Goal: Obtain resource: Obtain resource

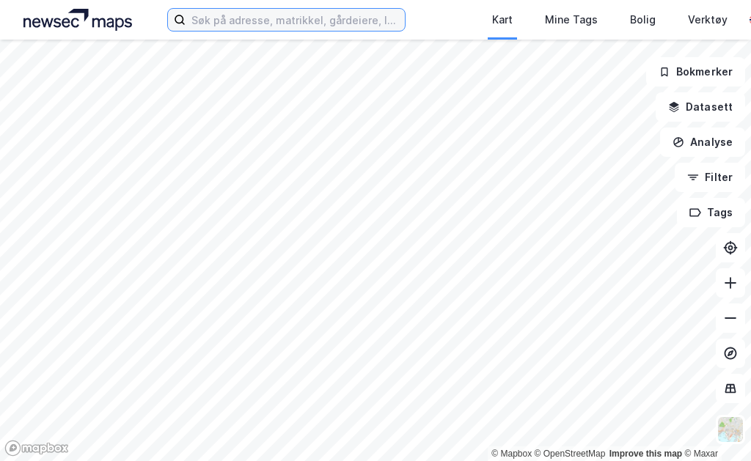
click at [281, 13] on input at bounding box center [294, 20] width 219 height 22
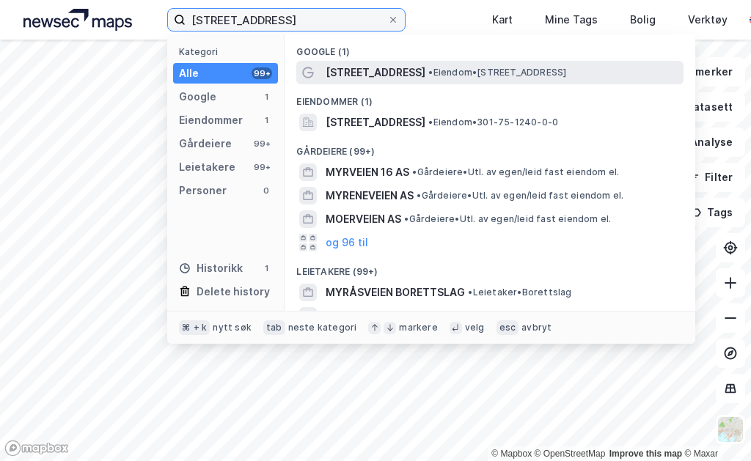
type input "[STREET_ADDRESS]"
click at [428, 71] on span "• Eiendom • [STREET_ADDRESS]" at bounding box center [497, 73] width 138 height 12
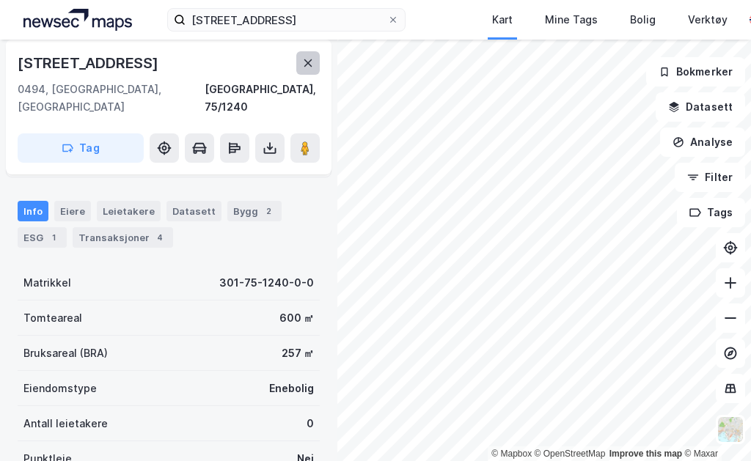
scroll to position [104, 0]
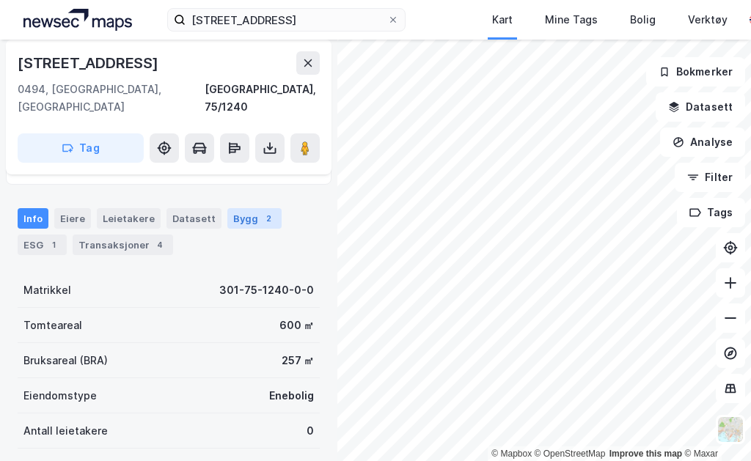
click at [248, 208] on div "Bygg 2" at bounding box center [254, 218] width 54 height 21
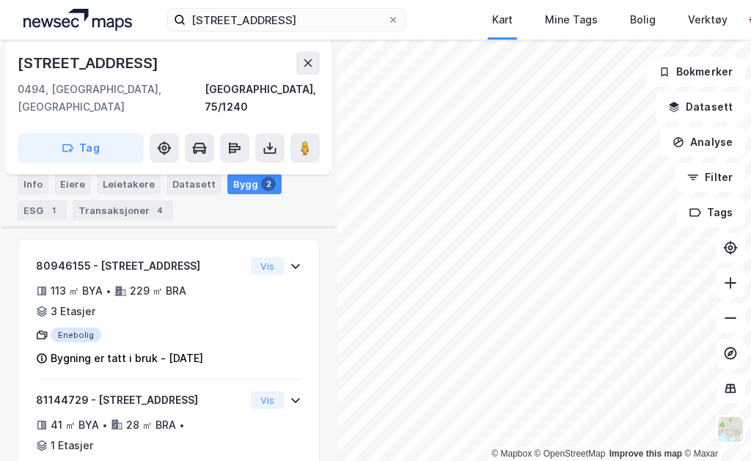
scroll to position [223, 0]
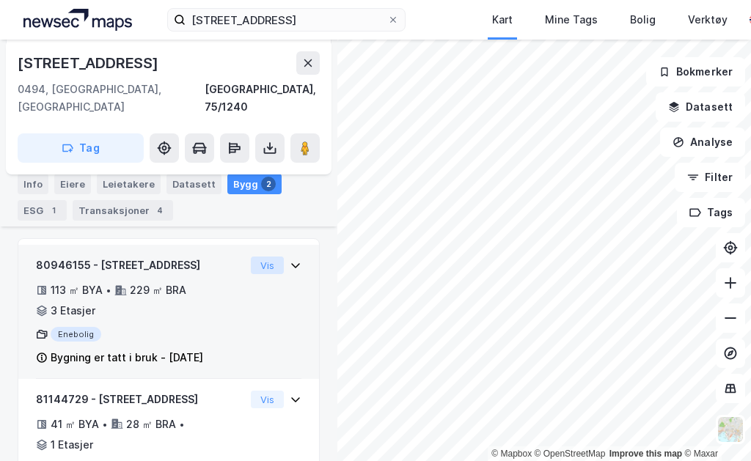
click at [273, 257] on button "Vis" at bounding box center [267, 266] width 33 height 18
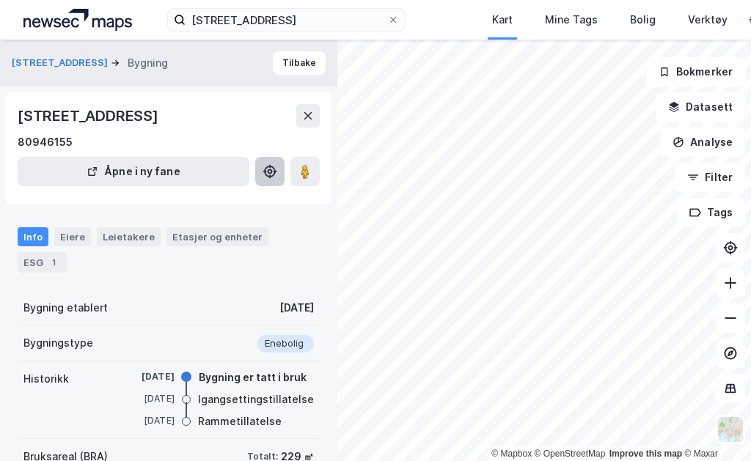
click at [273, 166] on icon at bounding box center [269, 171] width 15 height 15
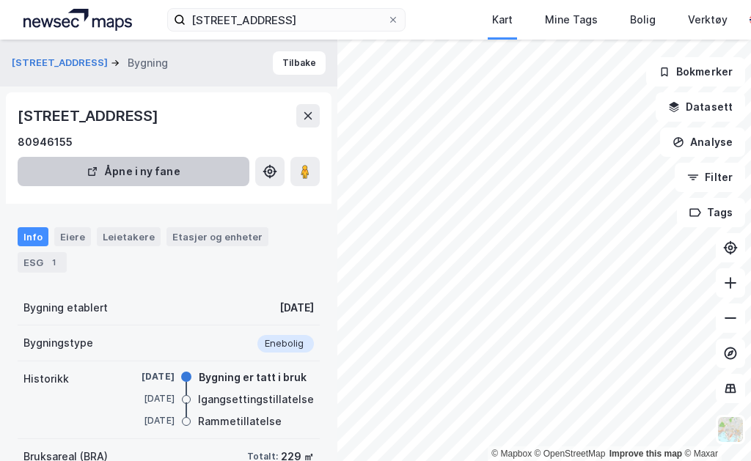
click at [184, 173] on button "Åpne i ny fane" at bounding box center [134, 171] width 232 height 29
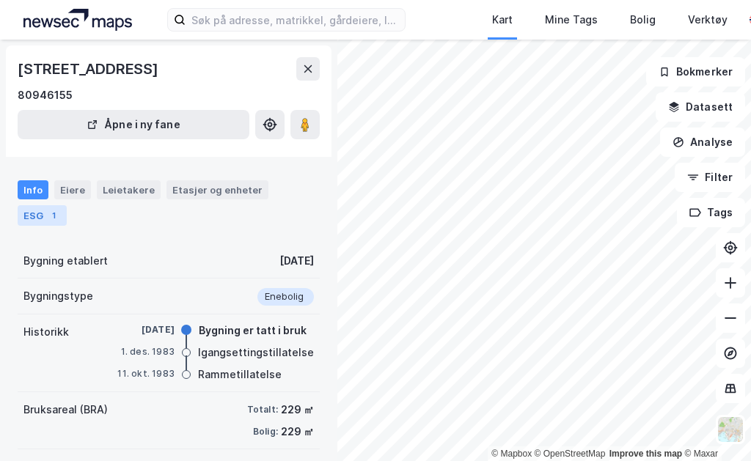
click at [61, 208] on div "1" at bounding box center [53, 215] width 15 height 15
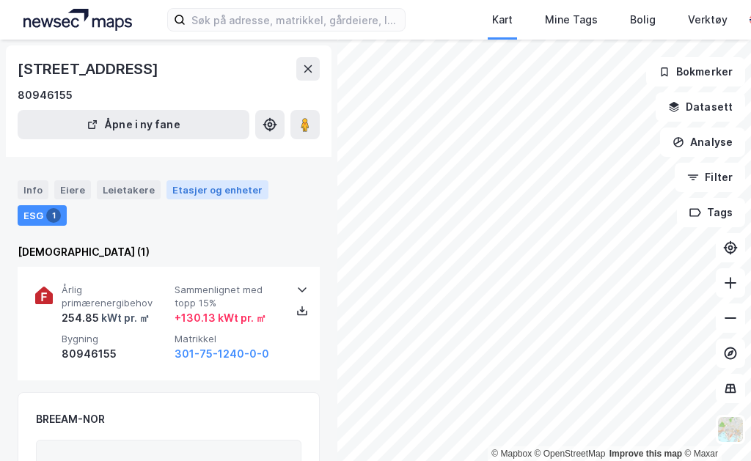
click at [237, 194] on div "Etasjer og enheter" at bounding box center [217, 189] width 90 height 13
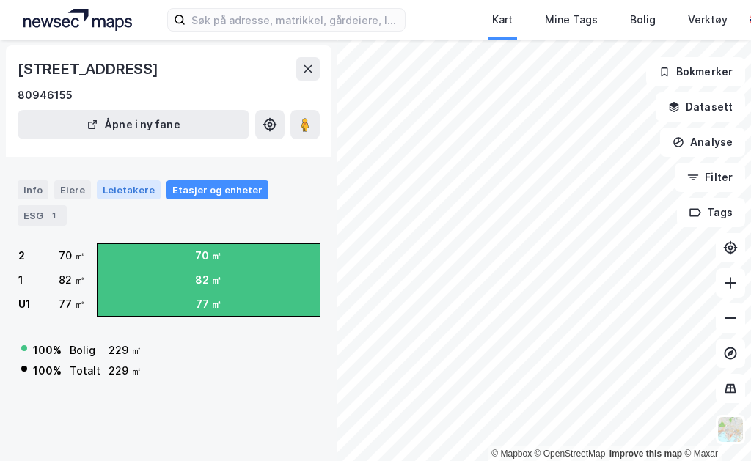
click at [133, 191] on div "Leietakere" at bounding box center [129, 189] width 64 height 19
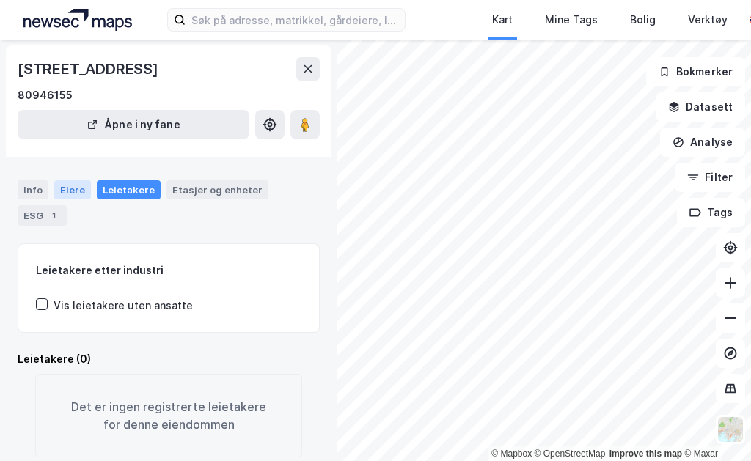
click at [72, 192] on div "Eiere" at bounding box center [72, 189] width 37 height 19
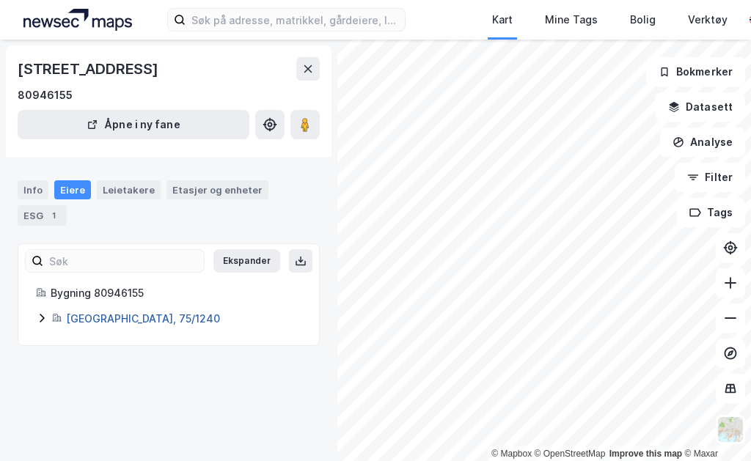
click at [89, 312] on link "[GEOGRAPHIC_DATA], 75/1240" at bounding box center [143, 318] width 154 height 12
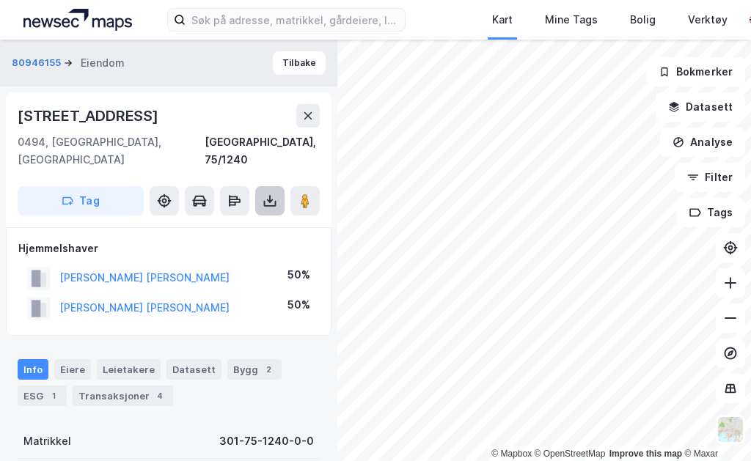
click at [273, 201] on icon at bounding box center [270, 204] width 12 height 6
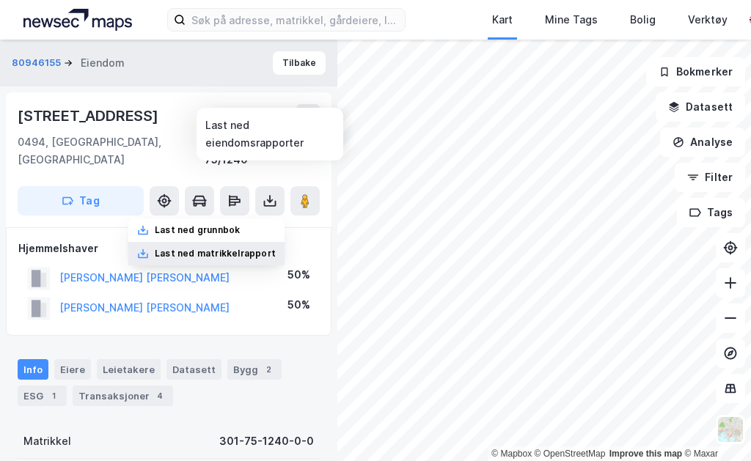
click at [246, 248] on div "Last ned matrikkelrapport" at bounding box center [215, 254] width 121 height 12
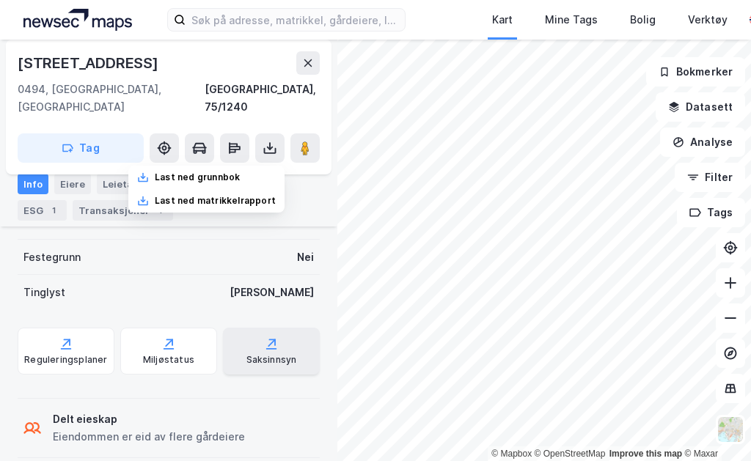
scroll to position [394, 0]
click at [260, 328] on div "Saksinnsyn" at bounding box center [271, 351] width 97 height 47
